Goal: Task Accomplishment & Management: Manage account settings

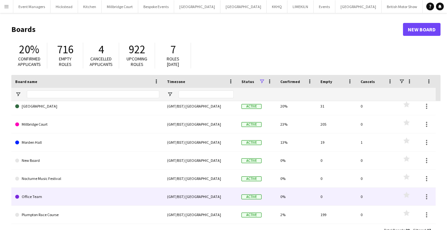
scroll to position [16, 0]
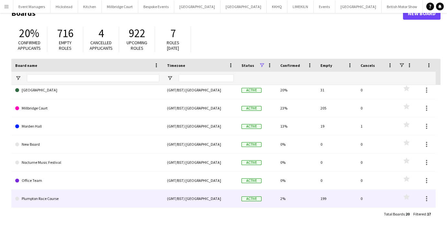
click at [85, 196] on link "Plumpton Race Course" at bounding box center [87, 199] width 144 height 18
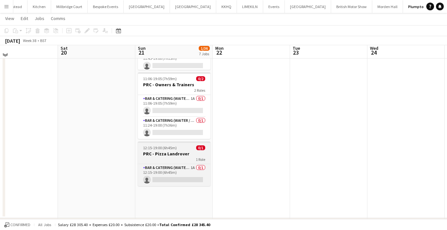
scroll to position [460, 0]
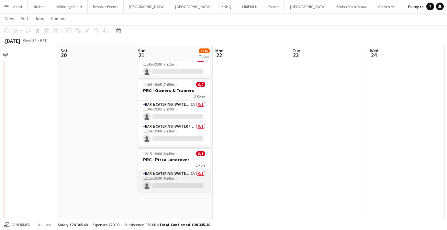
click at [168, 181] on app-card-role "Bar & Catering (Waiter / waitress) 1A 0/1 12:15-19:00 (6h45m) single-neutral-ac…" at bounding box center [174, 181] width 72 height 22
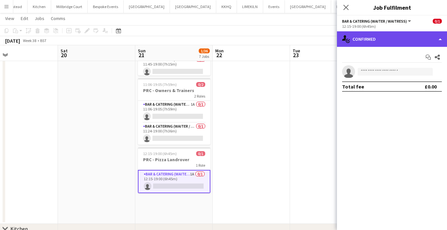
click at [356, 43] on div "single-neutral-actions-check-2 Confirmed" at bounding box center [392, 39] width 110 height 16
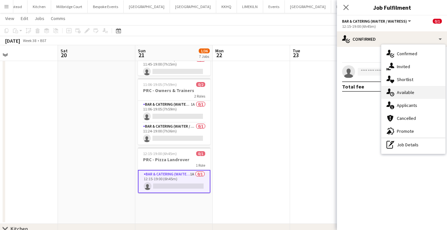
click at [391, 98] on div "single-neutral-actions-upload Available" at bounding box center [413, 92] width 64 height 13
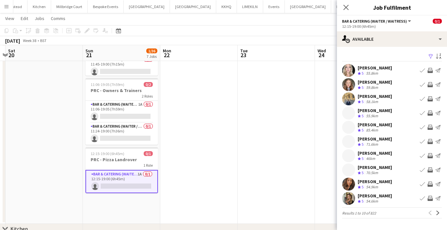
scroll to position [0, 228]
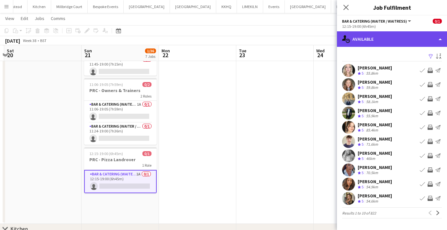
click at [349, 45] on div "single-neutral-actions-upload Available" at bounding box center [392, 39] width 110 height 16
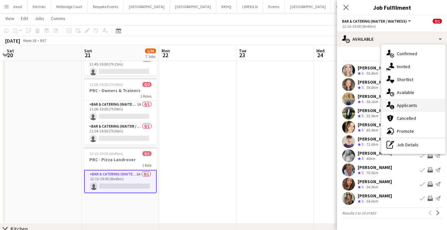
click at [386, 105] on div "single-neutral-actions-information Applicants" at bounding box center [413, 105] width 64 height 13
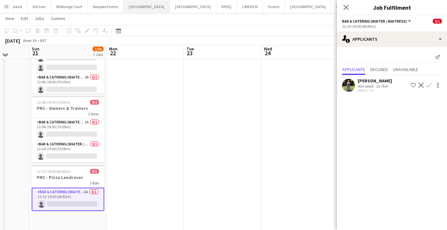
scroll to position [439, 0]
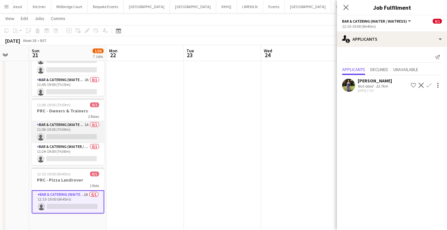
click at [69, 130] on app-card-role "Bar & Catering (Waiter / waitress) 1A 0/1 11:06-19:05 (7h59m) single-neutral-ac…" at bounding box center [68, 132] width 72 height 22
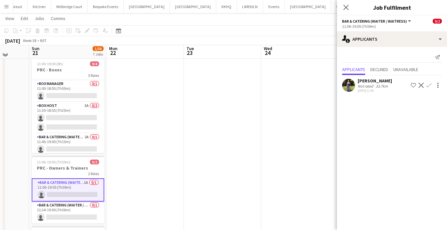
scroll to position [376, 0]
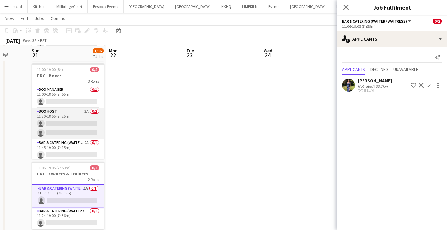
click at [78, 120] on app-card-role "Box Host 3A 0/2 11:30-18:55 (7h25m) single-neutral-actions single-neutral-actio…" at bounding box center [68, 123] width 72 height 31
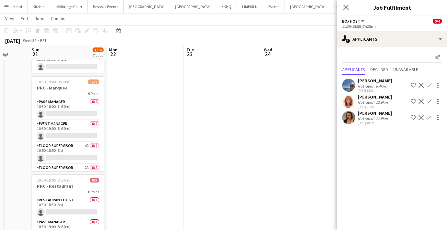
scroll to position [67, 0]
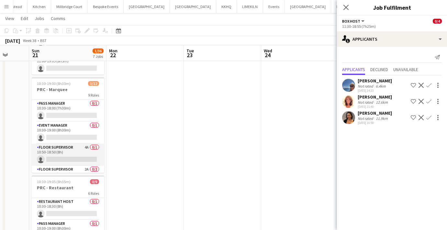
click at [69, 150] on app-card-role "Floor Supervisor 4A 0/1 10:50-18:50 (8h) single-neutral-actions" at bounding box center [68, 155] width 72 height 22
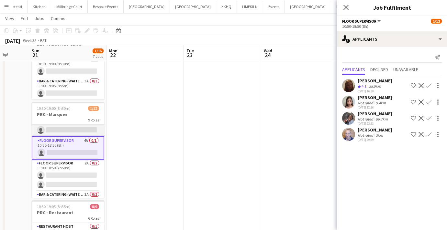
scroll to position [33, 0]
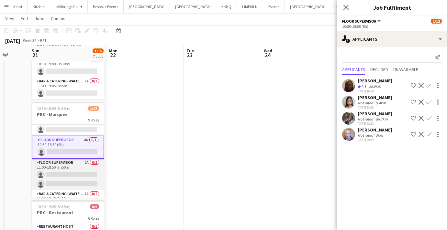
click at [61, 171] on app-card-role "Floor Supervisor 2A 0/2 11:00-18:50 (7h50m) single-neutral-actions single-neutr…" at bounding box center [68, 174] width 72 height 31
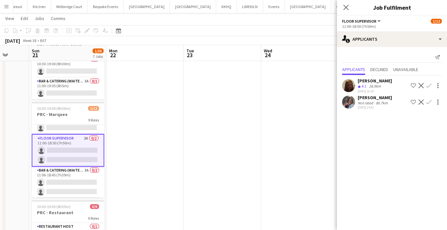
scroll to position [58, 0]
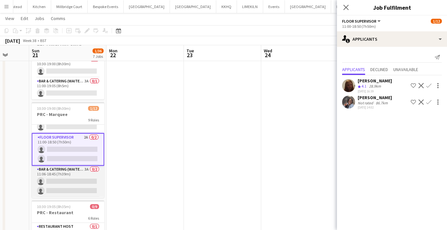
click at [59, 178] on app-card-role "Bar & Catering (Waiter / waitress) 3A 0/2 11:06-18:45 (7h39m) single-neutral-ac…" at bounding box center [68, 181] width 72 height 31
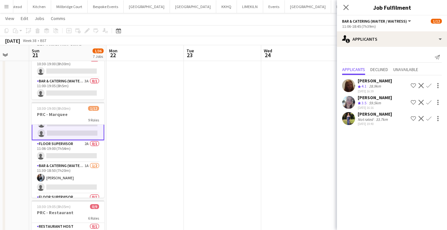
click at [71, 153] on app-card-role "Floor Supervisor 2A 0/1 11:06-19:00 (7h54m) single-neutral-actions" at bounding box center [68, 151] width 72 height 22
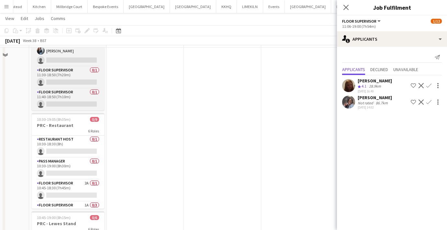
scroll to position [0, 0]
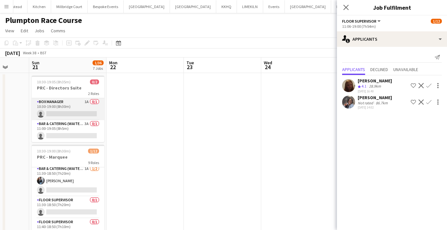
click at [50, 114] on app-card-role "Box Manager 1A 0/1 10:30-19:00 (8h30m) single-neutral-actions" at bounding box center [68, 109] width 72 height 22
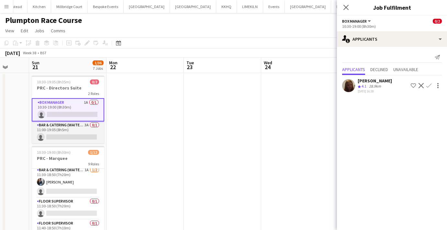
click at [60, 134] on app-card-role "Bar & Catering (Waiter / waitress) 3A 0/1 11:00-19:05 (8h5m) single-neutral-act…" at bounding box center [68, 133] width 72 height 22
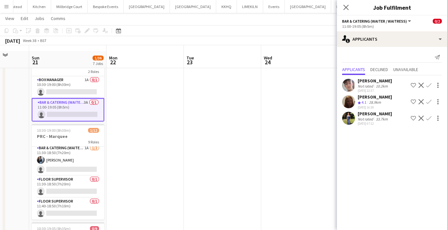
scroll to position [30, 0]
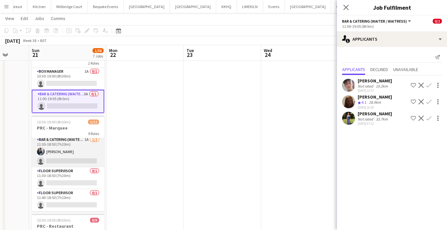
click at [69, 155] on app-card-role "Bar & Catering (Waiter / waitress) 1A [DATE] 11:30-18:50 (7h20m) [PERSON_NAME] …" at bounding box center [68, 151] width 72 height 31
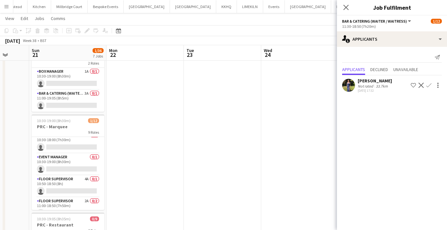
scroll to position [0, 0]
